Goal: Navigation & Orientation: Find specific page/section

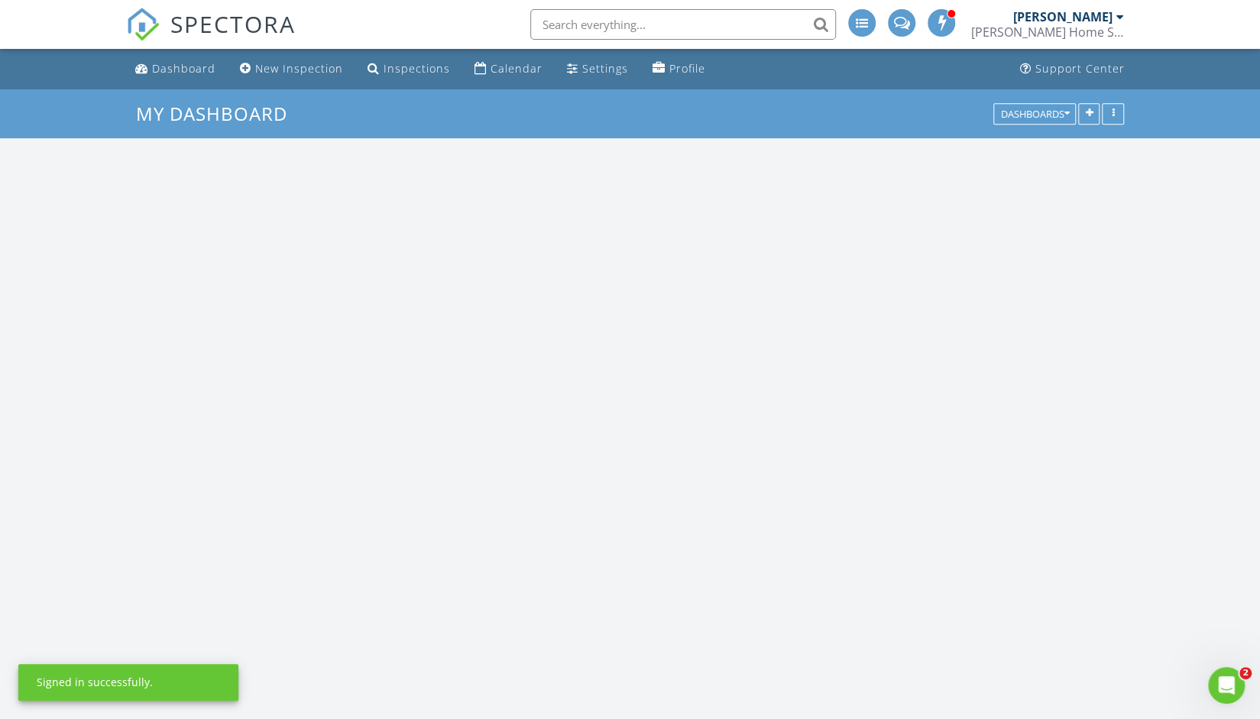
scroll to position [1414, 1283]
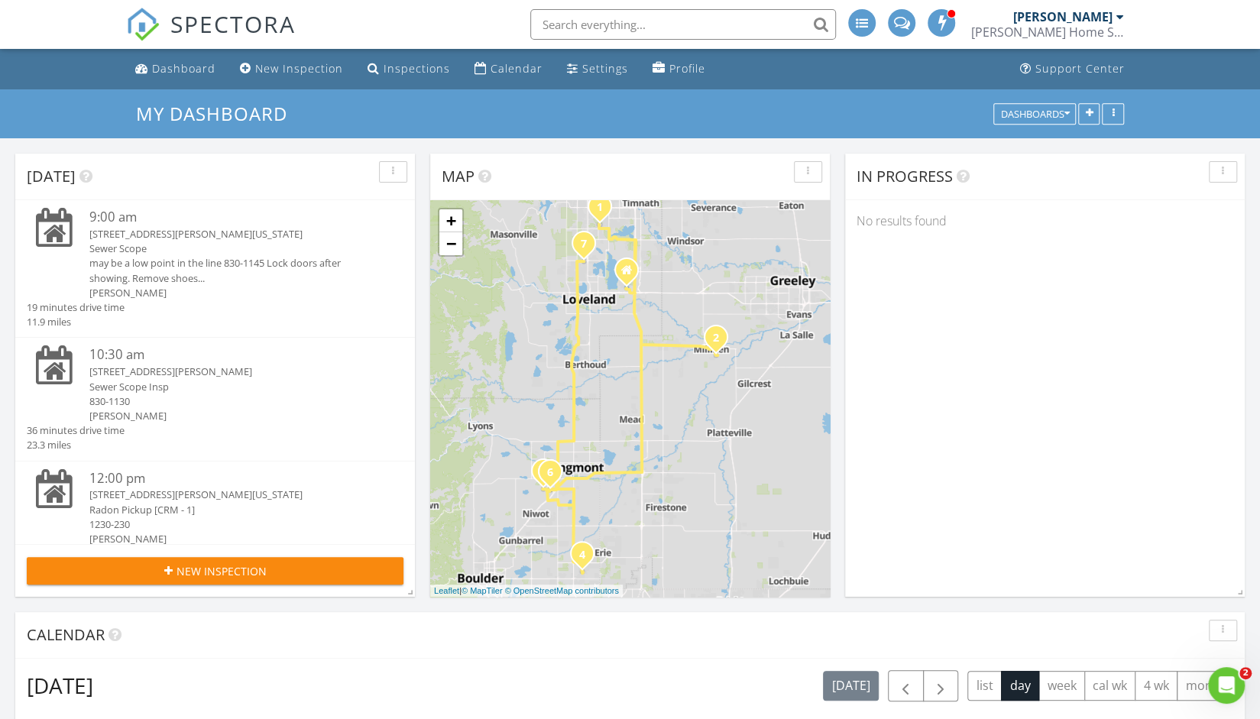
click at [124, 245] on div "Sewer Scope" at bounding box center [230, 249] width 283 height 15
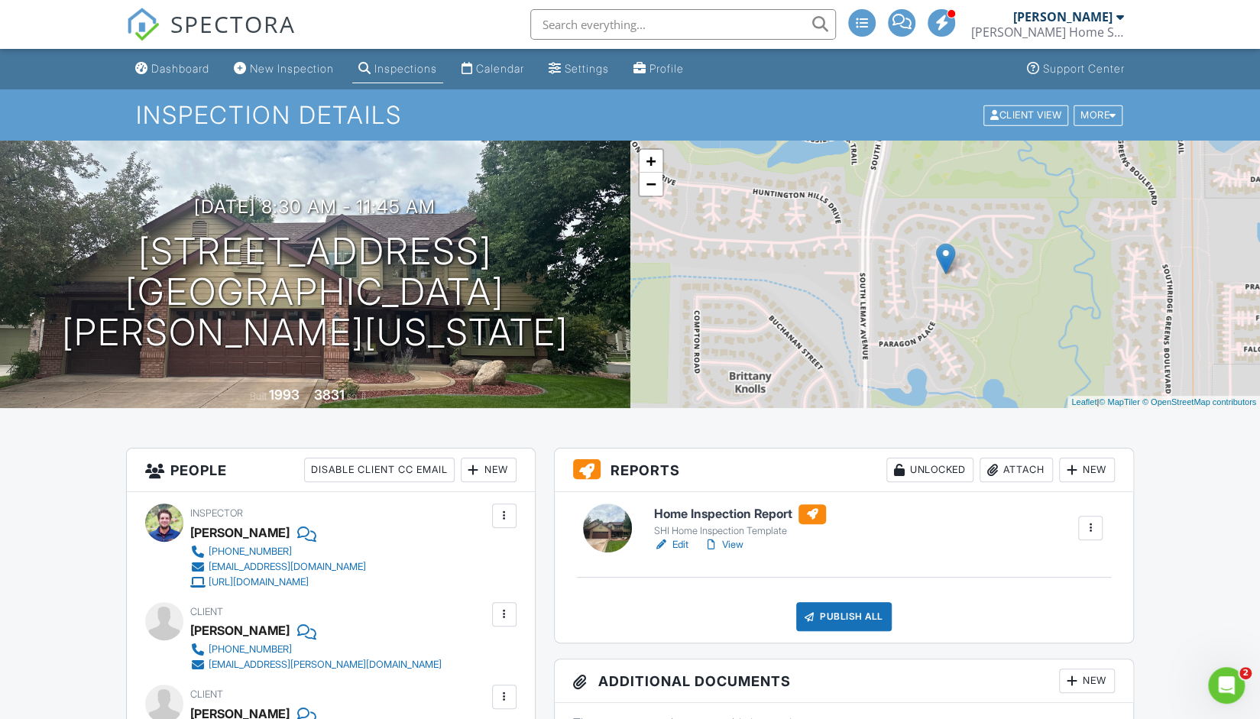
click at [704, 510] on h6 "Home Inspection Report" at bounding box center [740, 514] width 172 height 20
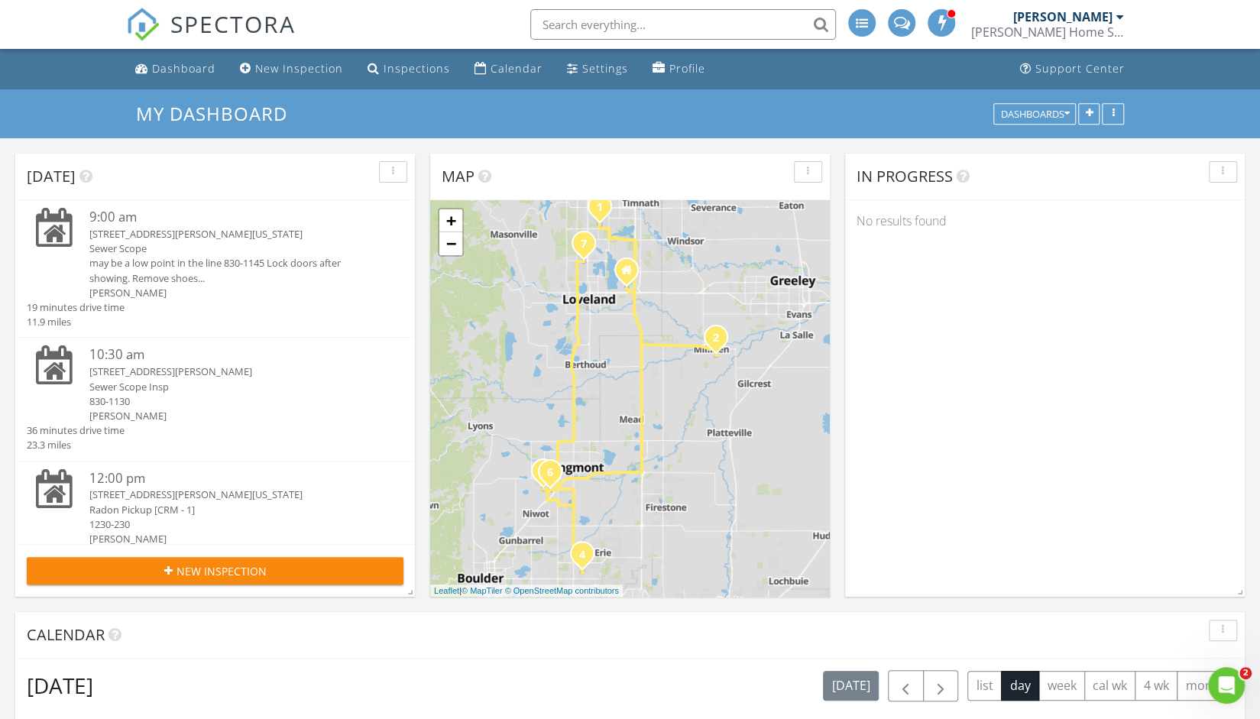
click at [150, 358] on div "10:30 am" at bounding box center [230, 354] width 283 height 19
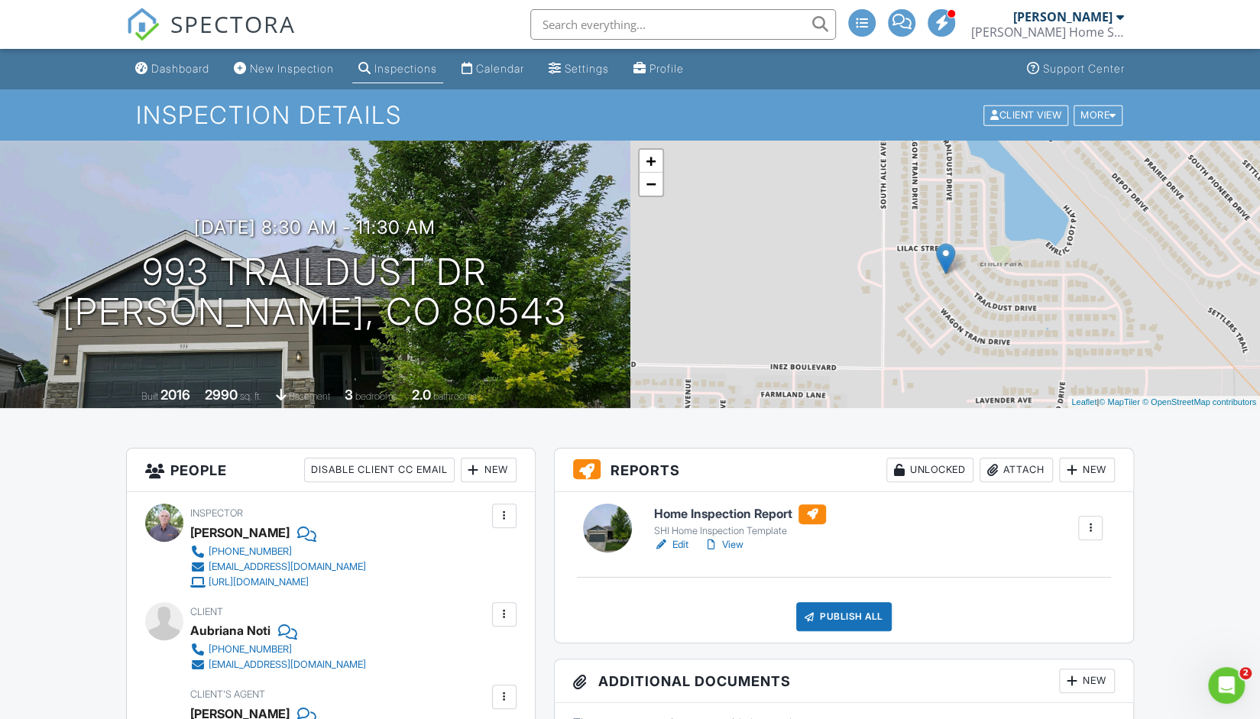
click at [741, 511] on h6 "Home Inspection Report" at bounding box center [740, 514] width 172 height 20
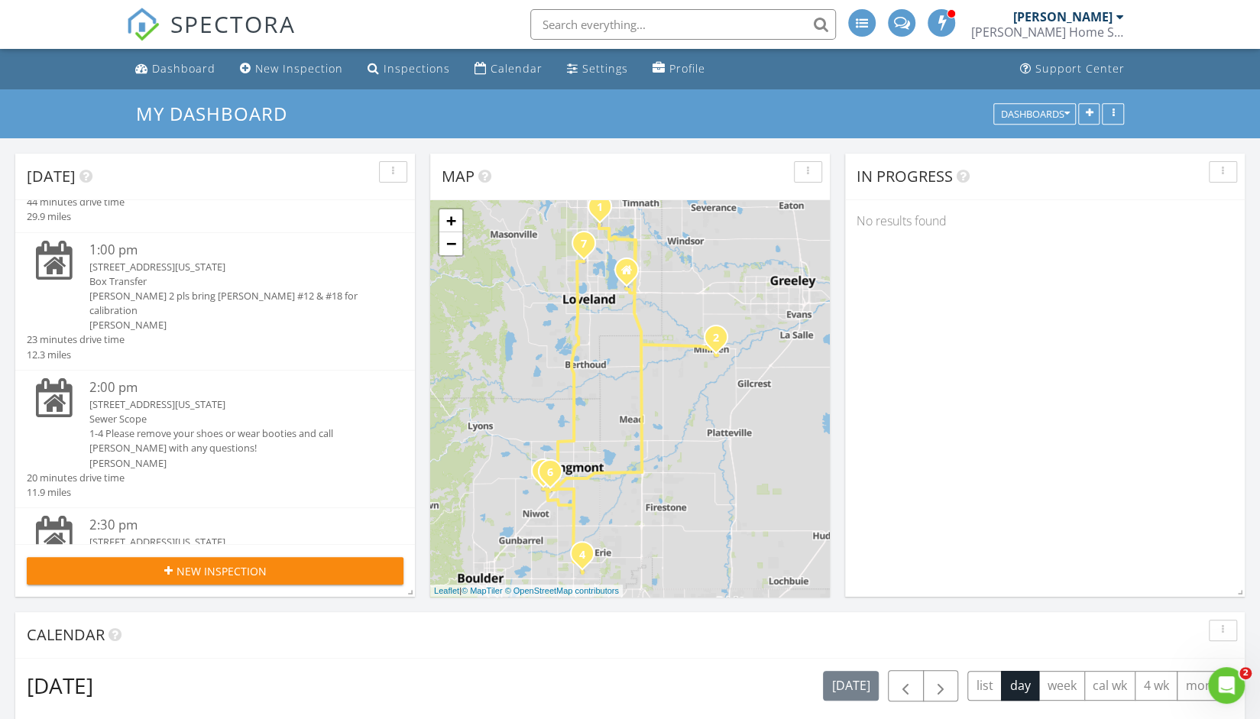
scroll to position [353, 0]
click at [112, 410] on div "Sewer Scope" at bounding box center [230, 417] width 283 height 15
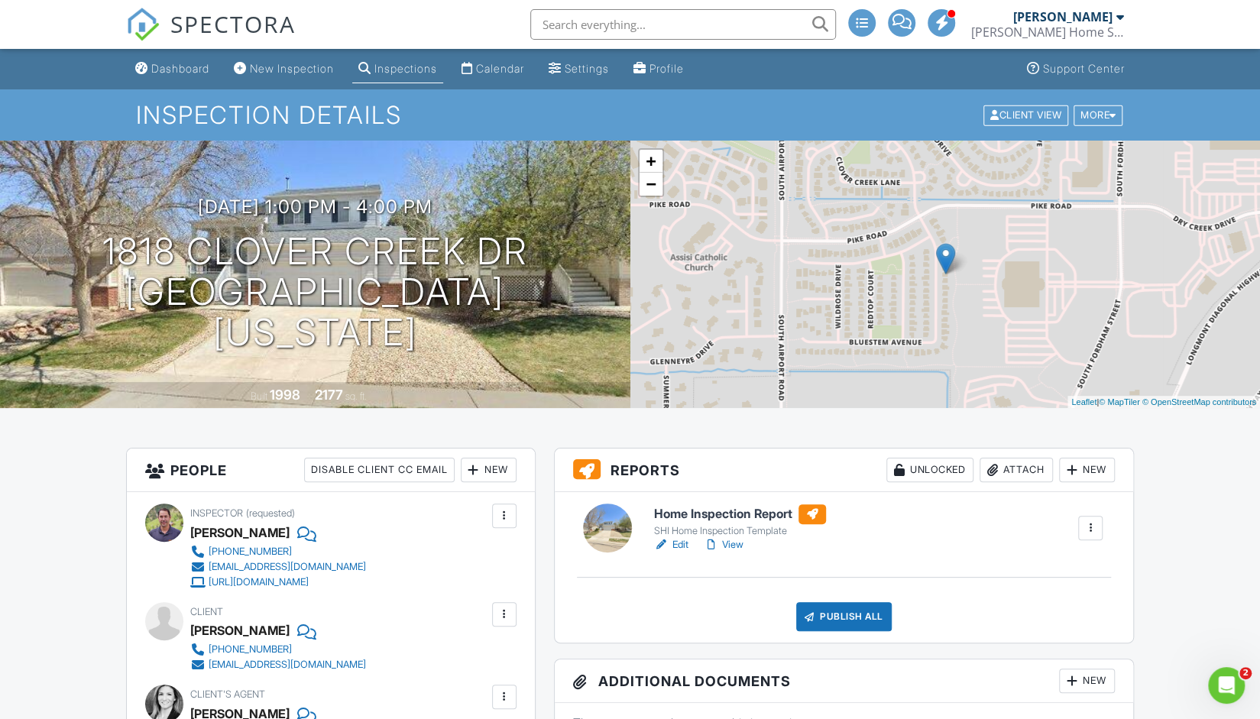
click at [709, 508] on h6 "Home Inspection Report" at bounding box center [740, 514] width 172 height 20
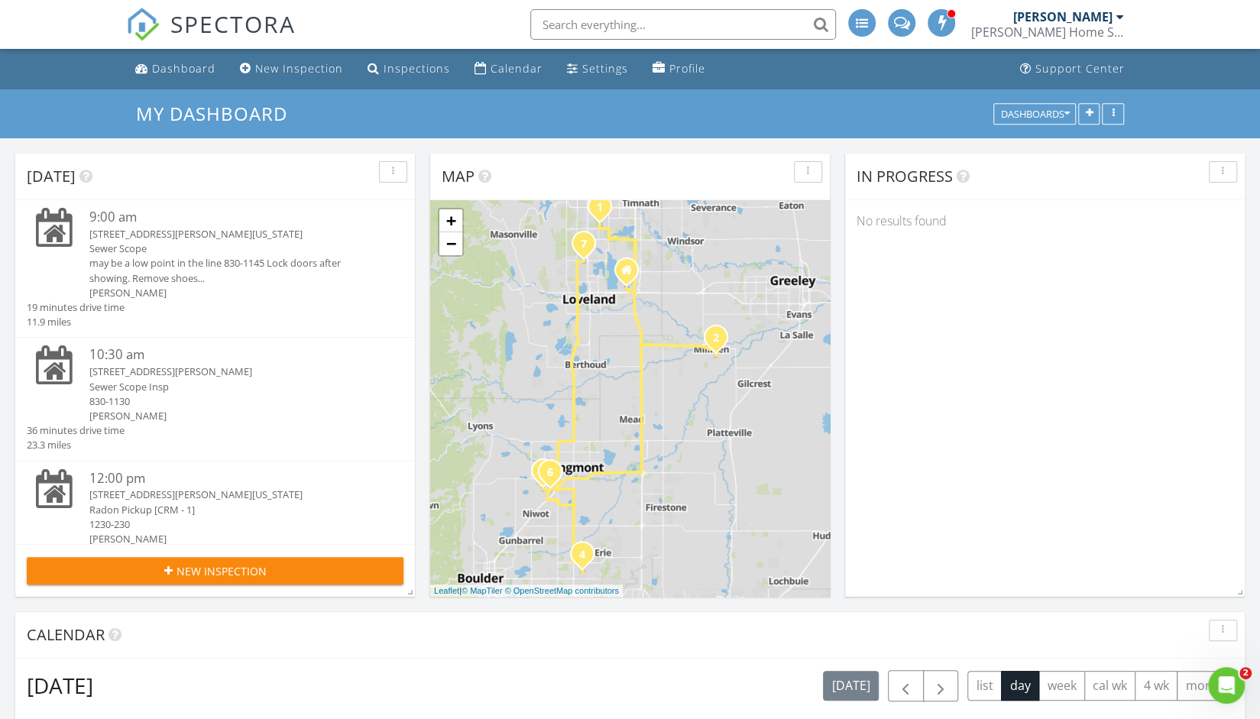
scroll to position [560, 0]
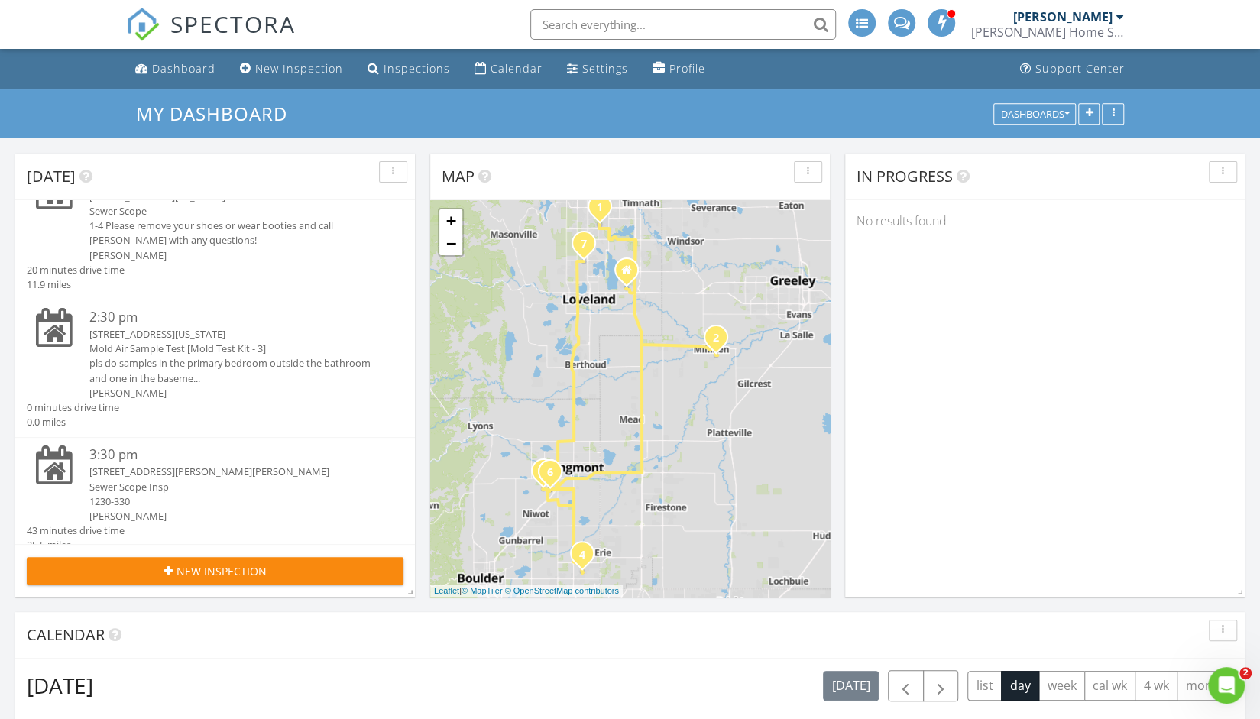
click at [142, 480] on div "Sewer Scope Insp" at bounding box center [230, 487] width 283 height 15
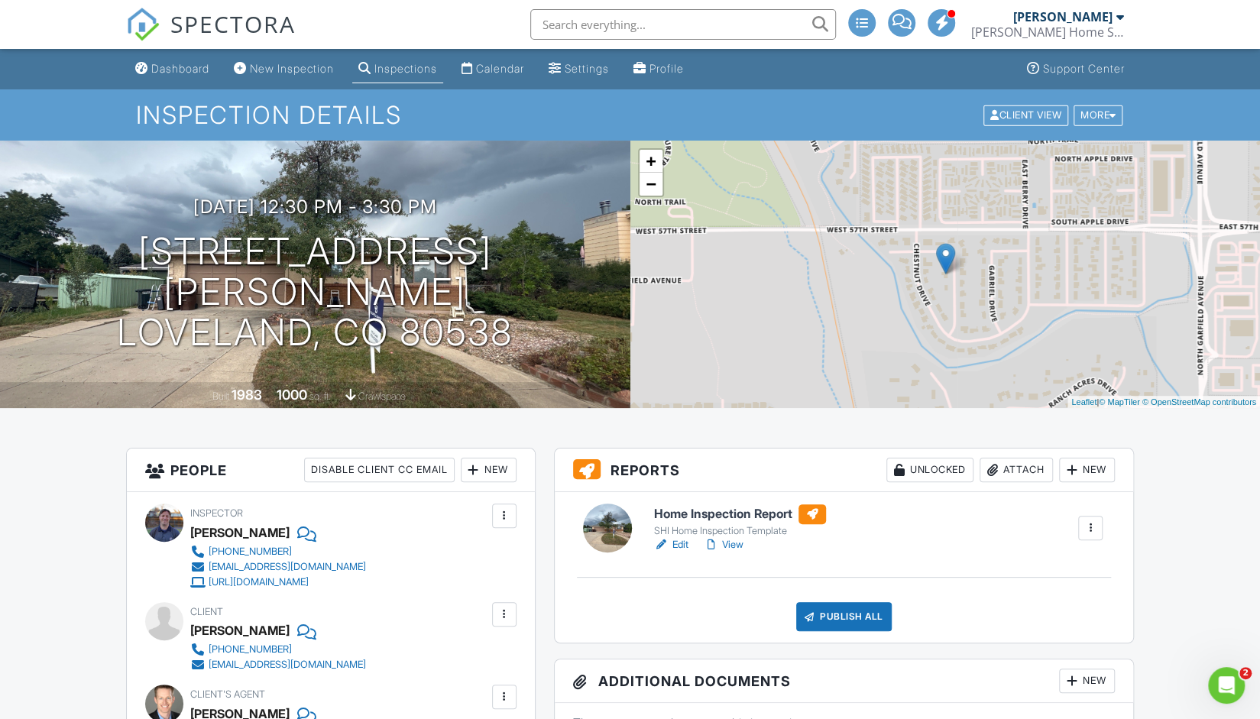
click at [683, 508] on h6 "Home Inspection Report" at bounding box center [740, 514] width 172 height 20
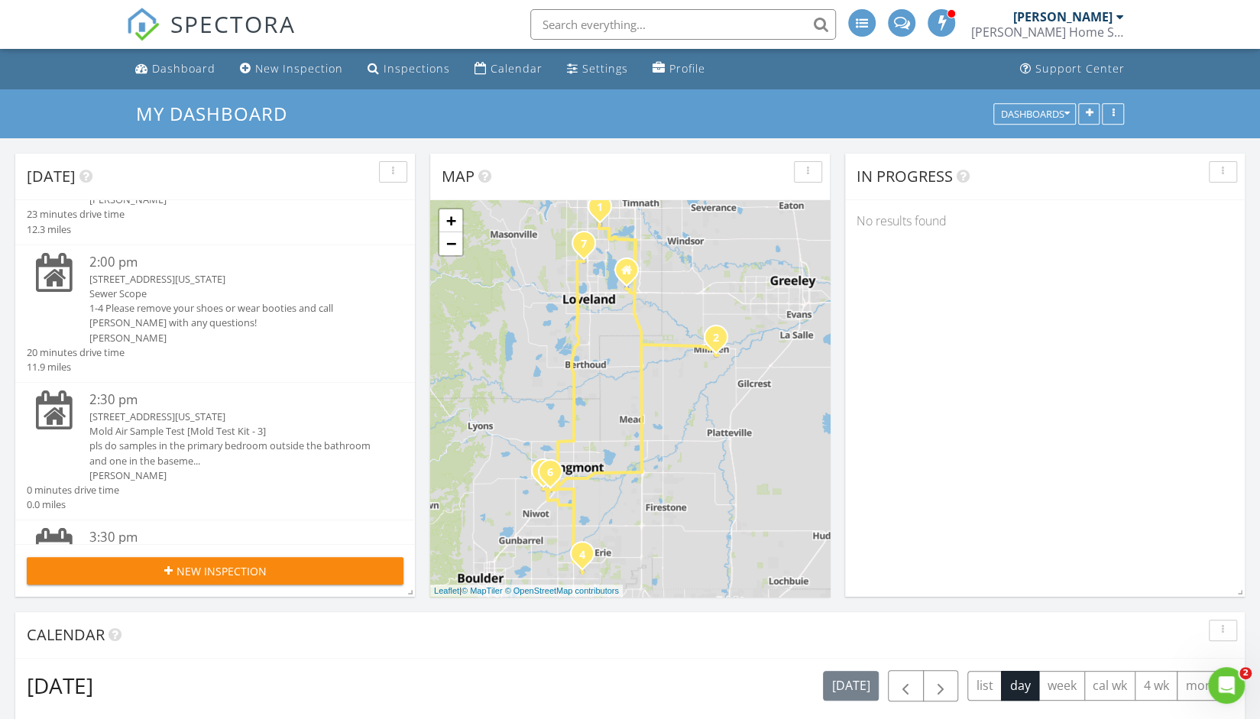
scroll to position [560, 0]
